Goal: Communication & Community: Answer question/provide support

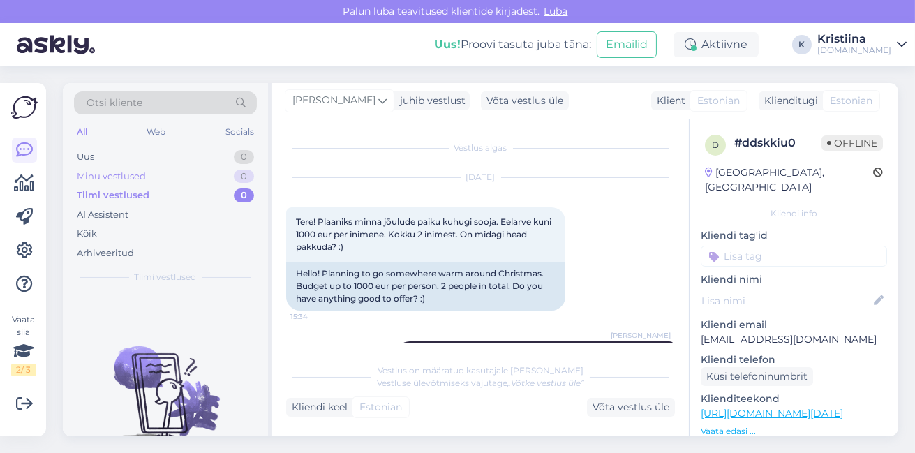
scroll to position [64, 0]
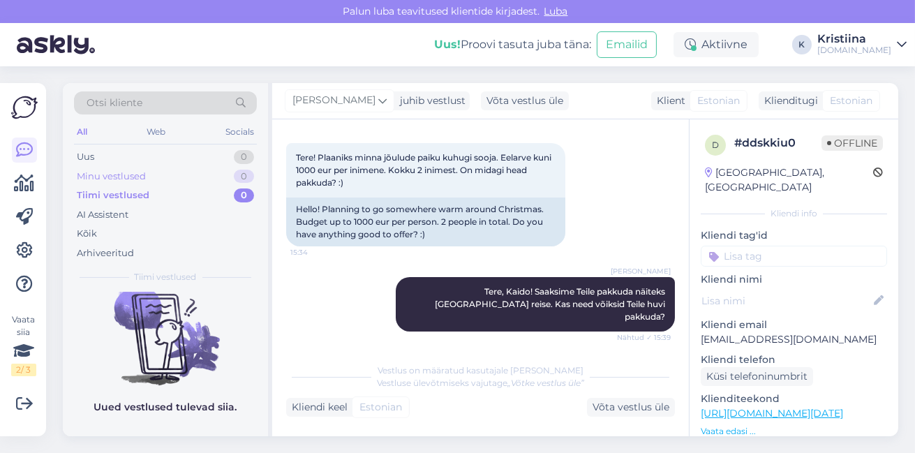
click at [174, 172] on div "Minu vestlused 0" at bounding box center [165, 177] width 183 height 20
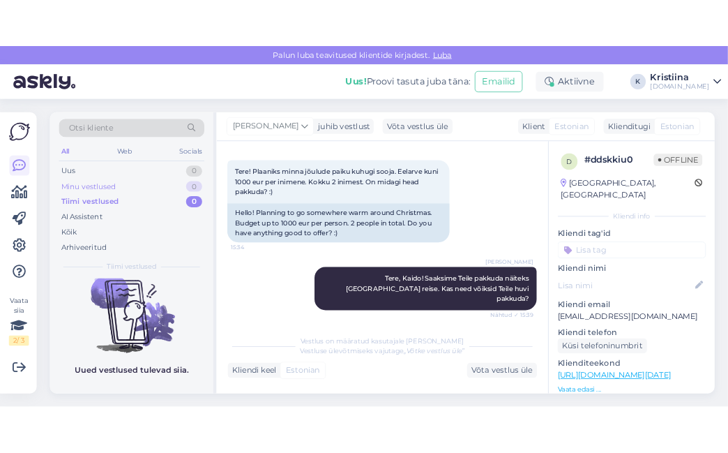
scroll to position [0, 0]
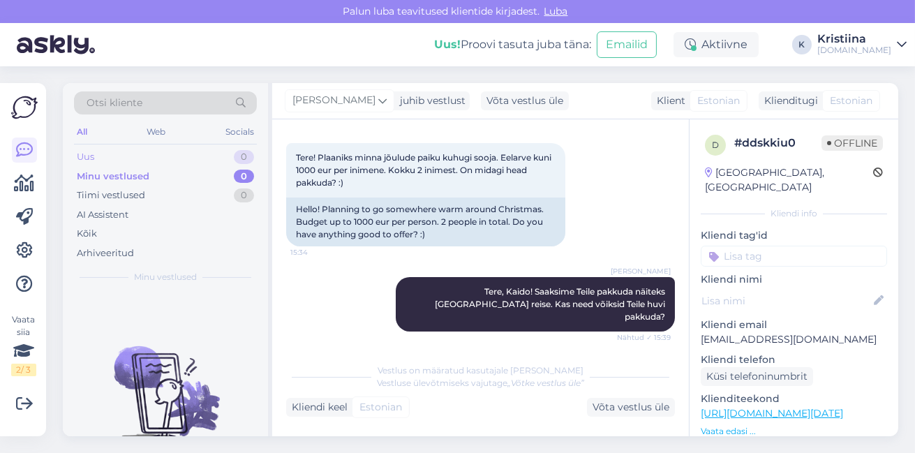
click at [167, 157] on div "Uus 0" at bounding box center [165, 157] width 183 height 20
click at [170, 188] on div "Tiimi vestlused 0" at bounding box center [165, 196] width 183 height 20
click at [167, 180] on div "Minu vestlused 0" at bounding box center [165, 177] width 183 height 20
click at [163, 160] on div "Uus 0" at bounding box center [165, 157] width 183 height 20
click at [139, 188] on div "Tiimi vestlused" at bounding box center [111, 195] width 68 height 14
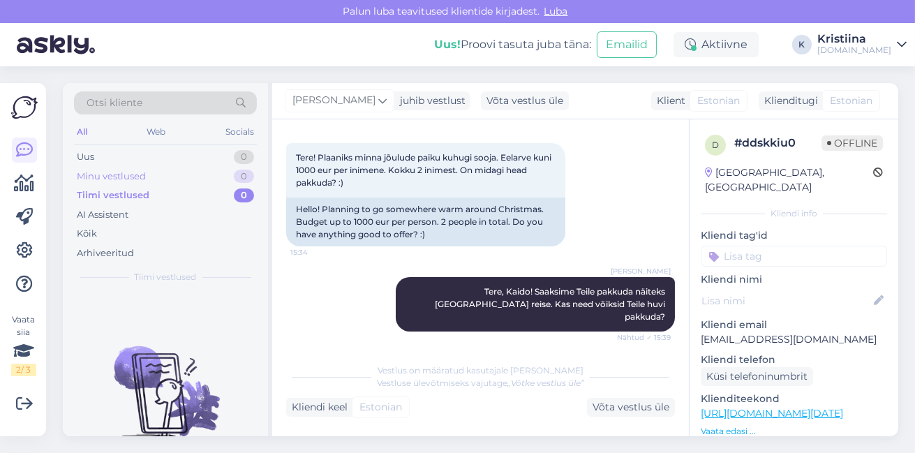
click at [147, 173] on div "Minu vestlused 0" at bounding box center [165, 177] width 183 height 20
click at [142, 156] on div "Uus 0" at bounding box center [165, 157] width 183 height 20
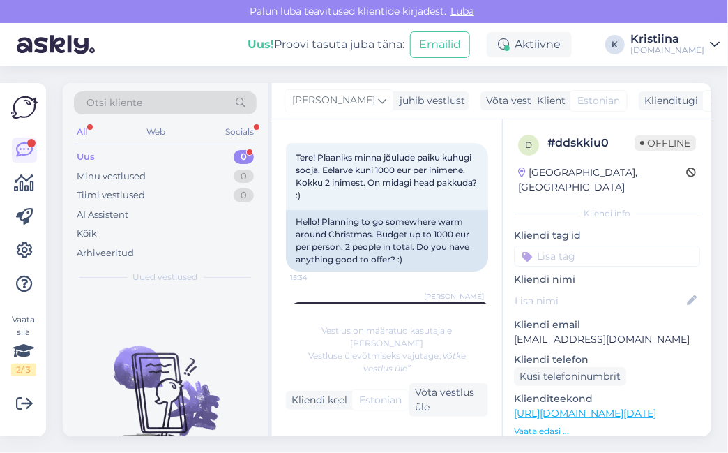
click at [163, 156] on div "Uus 0" at bounding box center [165, 157] width 183 height 20
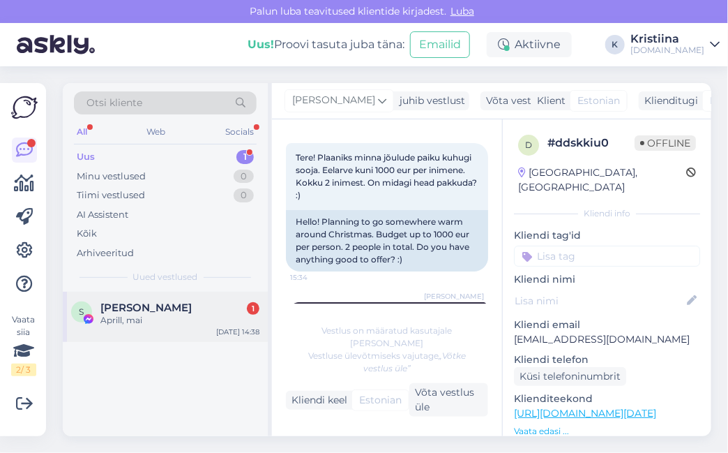
click at [169, 315] on div "Aprill, mai" at bounding box center [179, 320] width 159 height 13
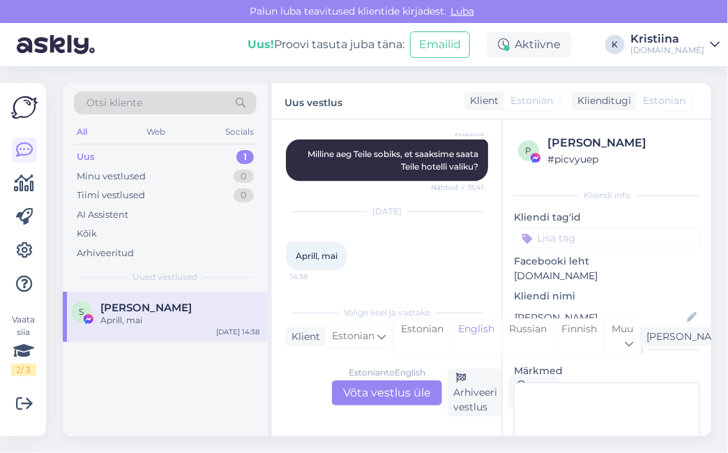
click at [368, 390] on div "Estonian to English Võta vestlus üle" at bounding box center [387, 392] width 110 height 25
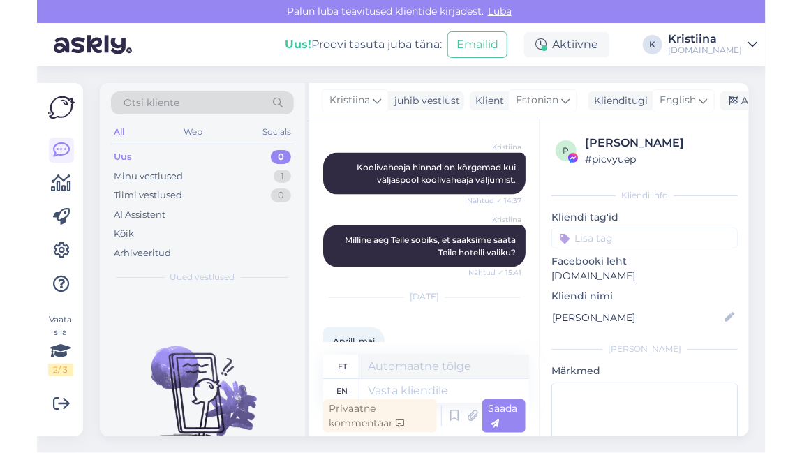
scroll to position [600, 0]
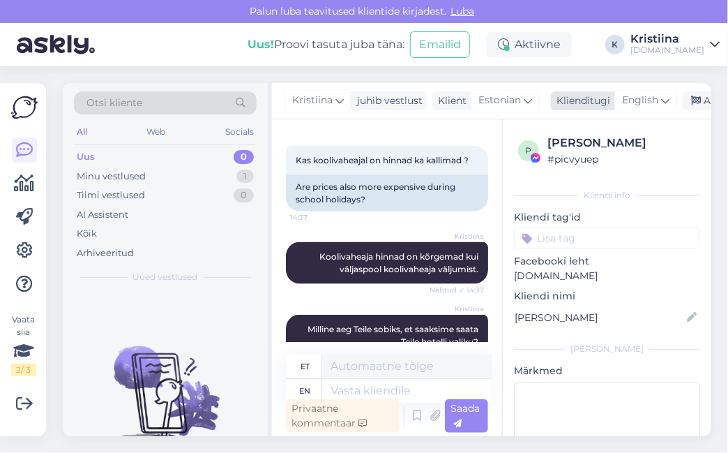
click at [649, 100] on span "English" at bounding box center [640, 100] width 36 height 15
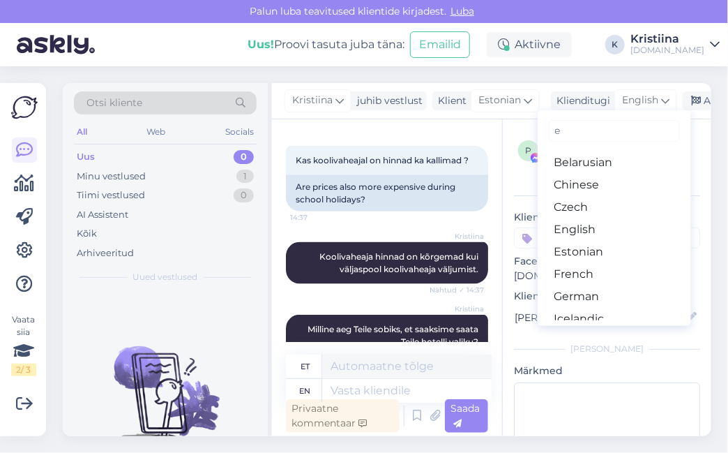
type input "es"
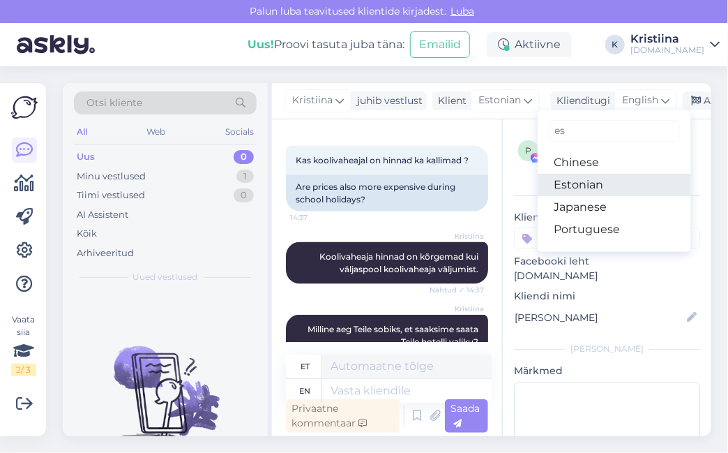
click at [589, 181] on link "Estonian" at bounding box center [614, 185] width 153 height 22
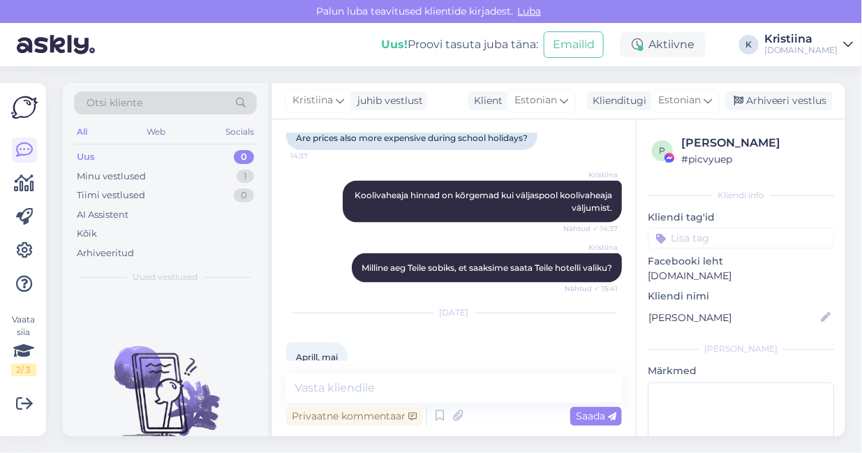
scroll to position [598, 0]
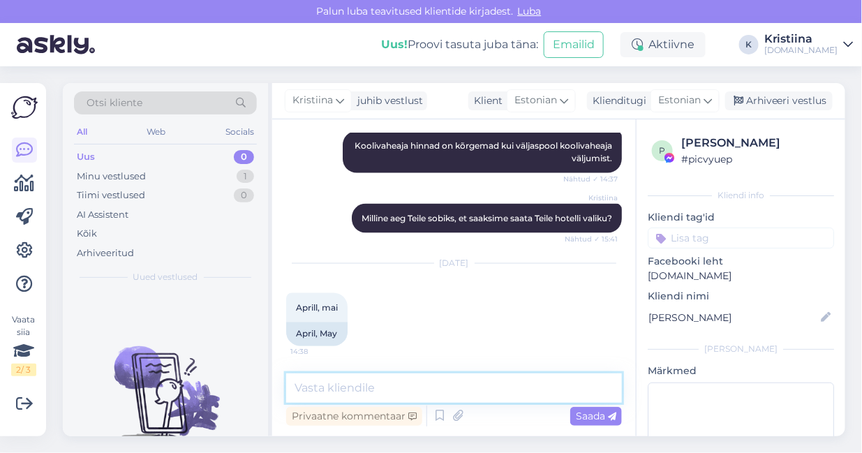
click at [359, 385] on textarea at bounding box center [454, 387] width 336 height 29
click at [294, 386] on textarea "Millisele e-mailile võiksime pakkumised saata?" at bounding box center [454, 387] width 336 height 29
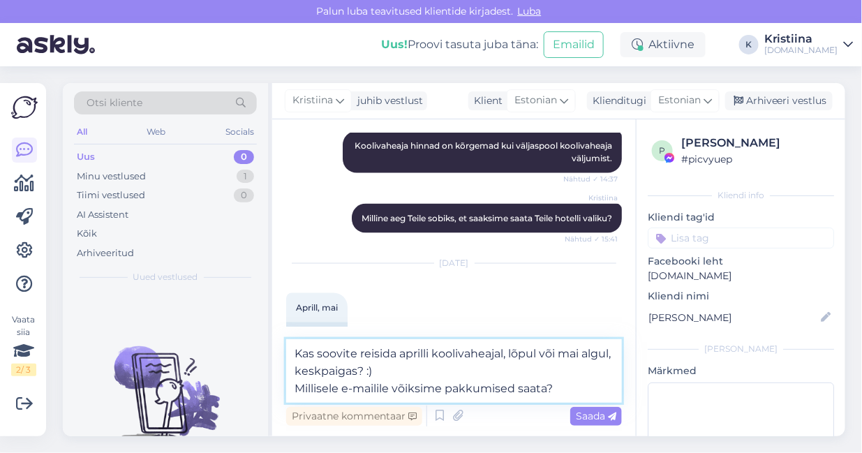
type textarea "Kas soovite reisida aprilli koolivaheajal, lõpul või mai algul, keskpaigas? :) …"
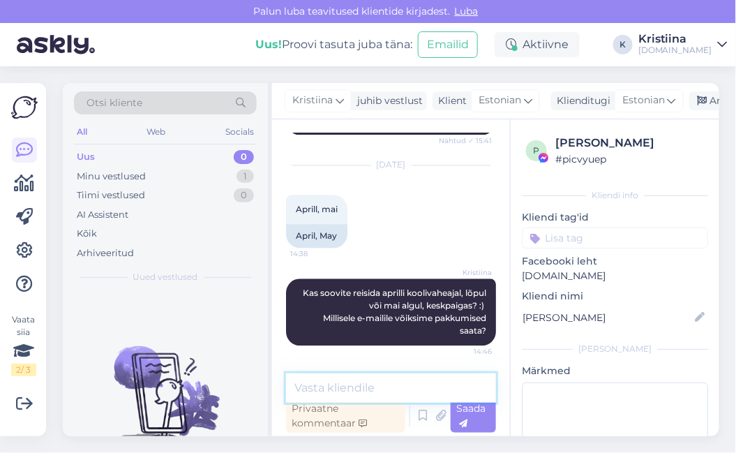
scroll to position [821, 0]
